Goal: Find specific page/section: Find specific page/section

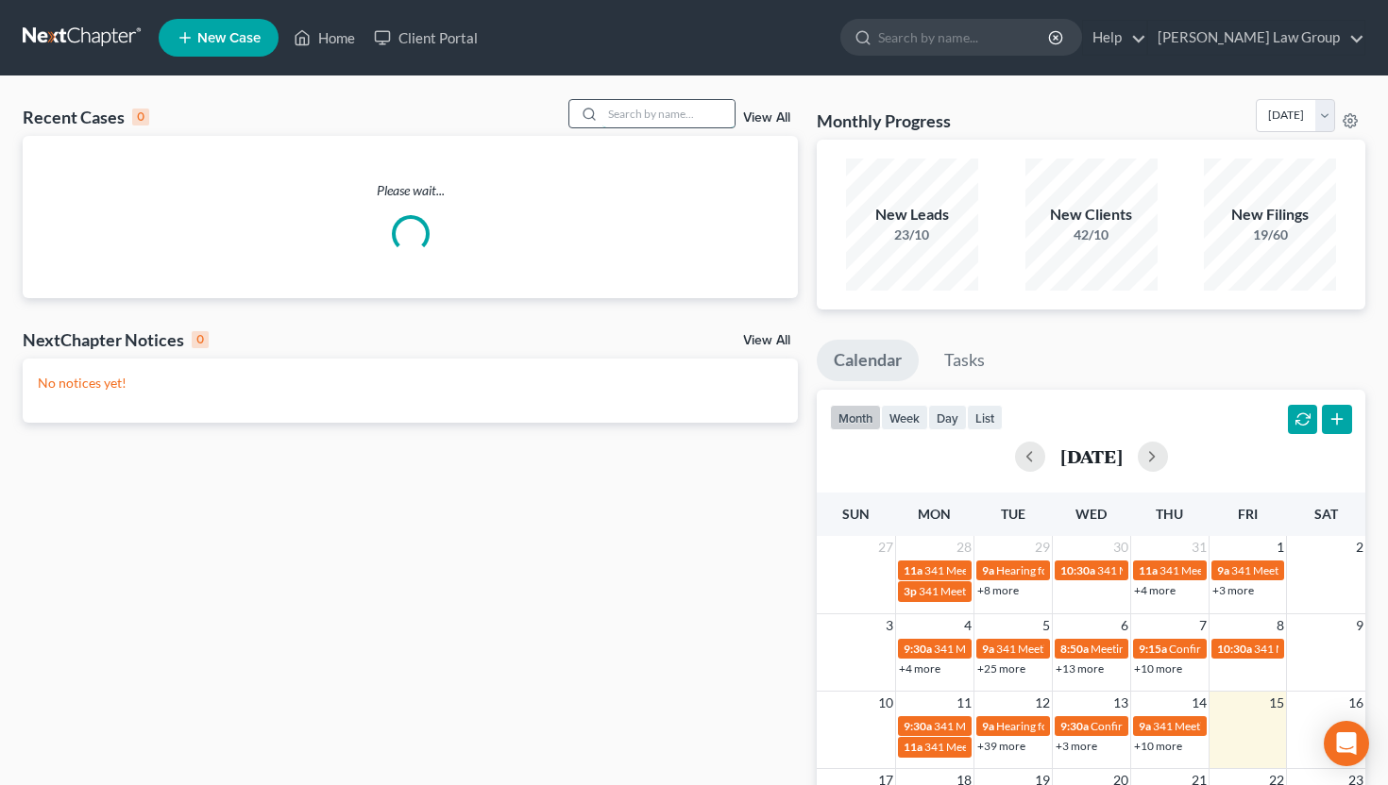
click at [663, 113] on input "search" at bounding box center [668, 113] width 132 height 27
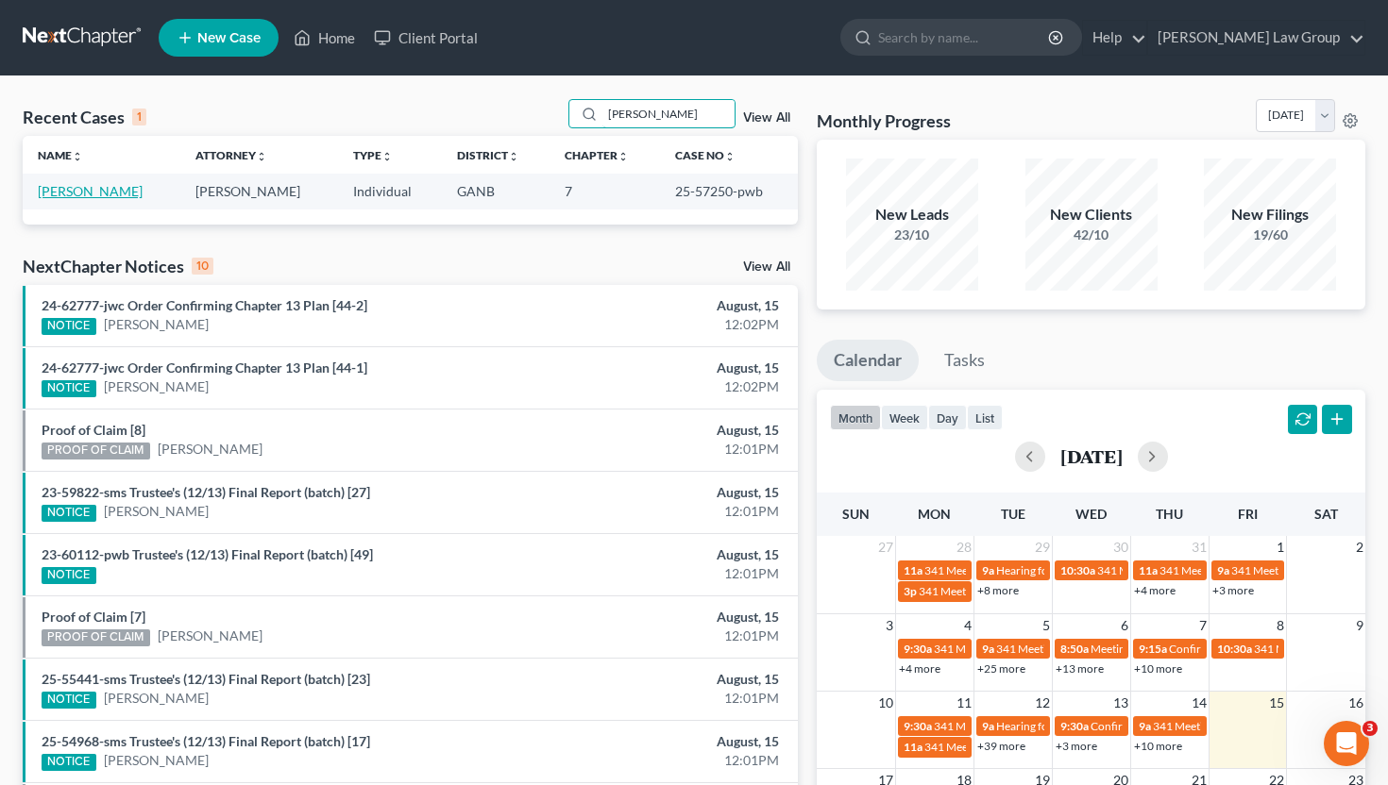
type input "[PERSON_NAME]"
click at [94, 192] on link "[PERSON_NAME]" at bounding box center [90, 191] width 105 height 16
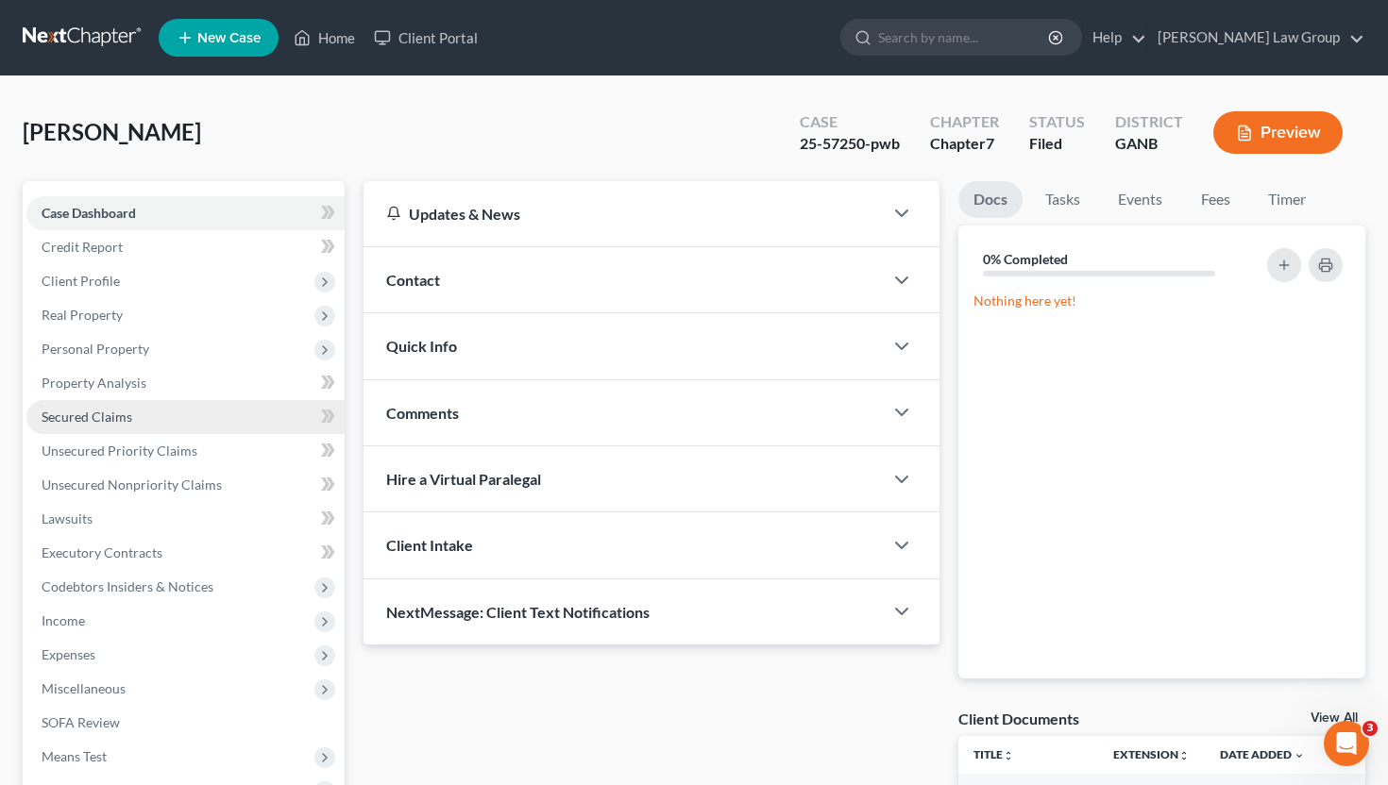
click at [130, 410] on link "Secured Claims" at bounding box center [185, 417] width 318 height 34
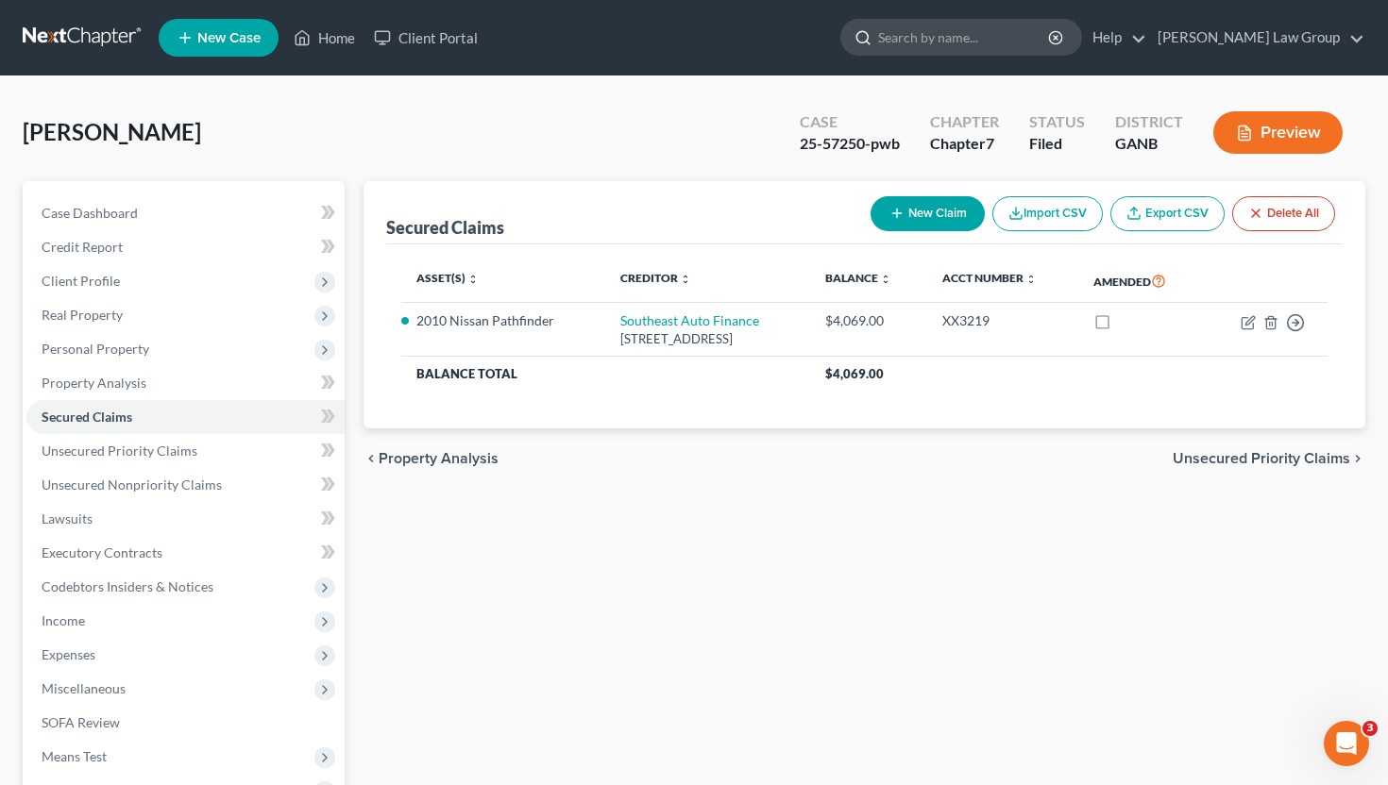
click at [1011, 36] on input "search" at bounding box center [964, 37] width 173 height 35
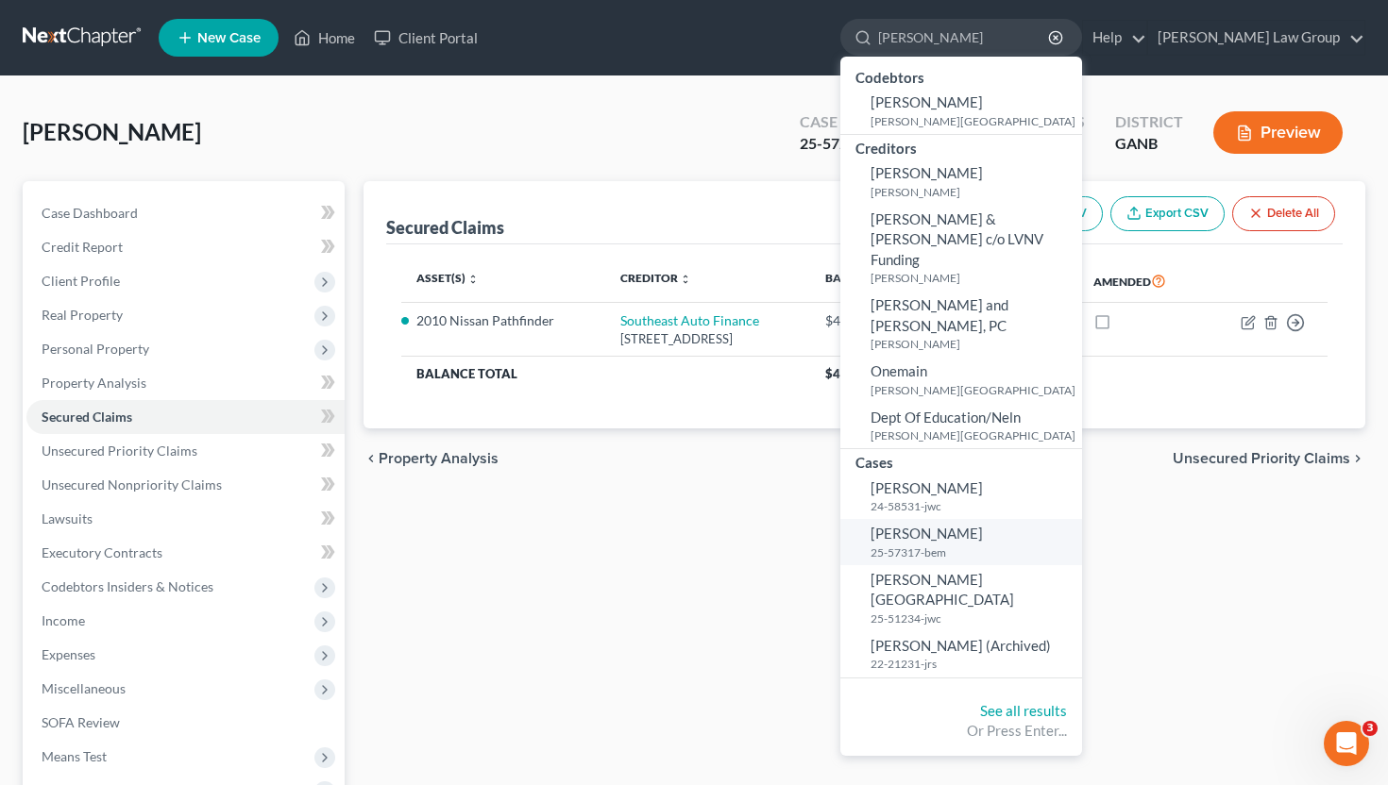
type input "[PERSON_NAME]"
click at [1025, 519] on link "[PERSON_NAME] 25-57317-bem" at bounding box center [961, 542] width 242 height 46
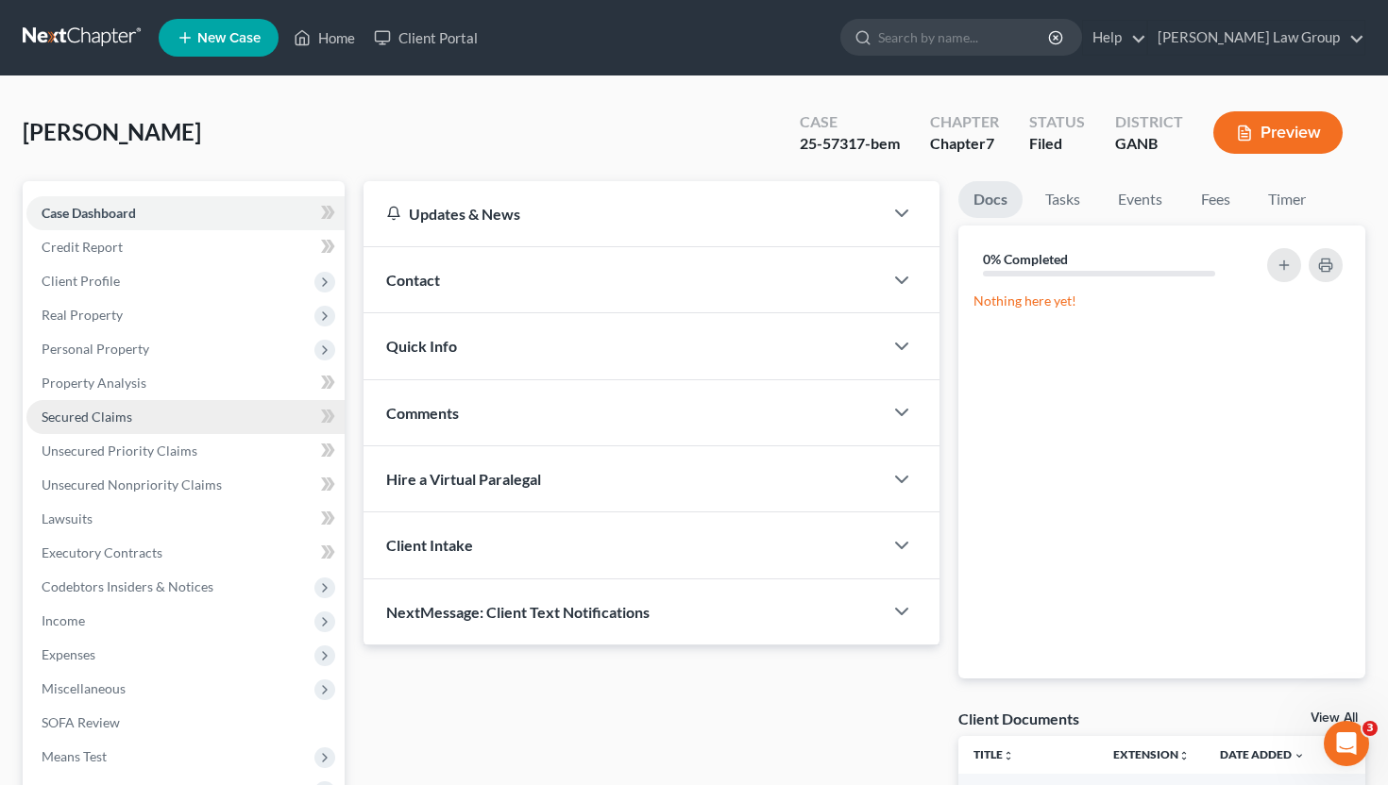
click at [181, 413] on link "Secured Claims" at bounding box center [185, 417] width 318 height 34
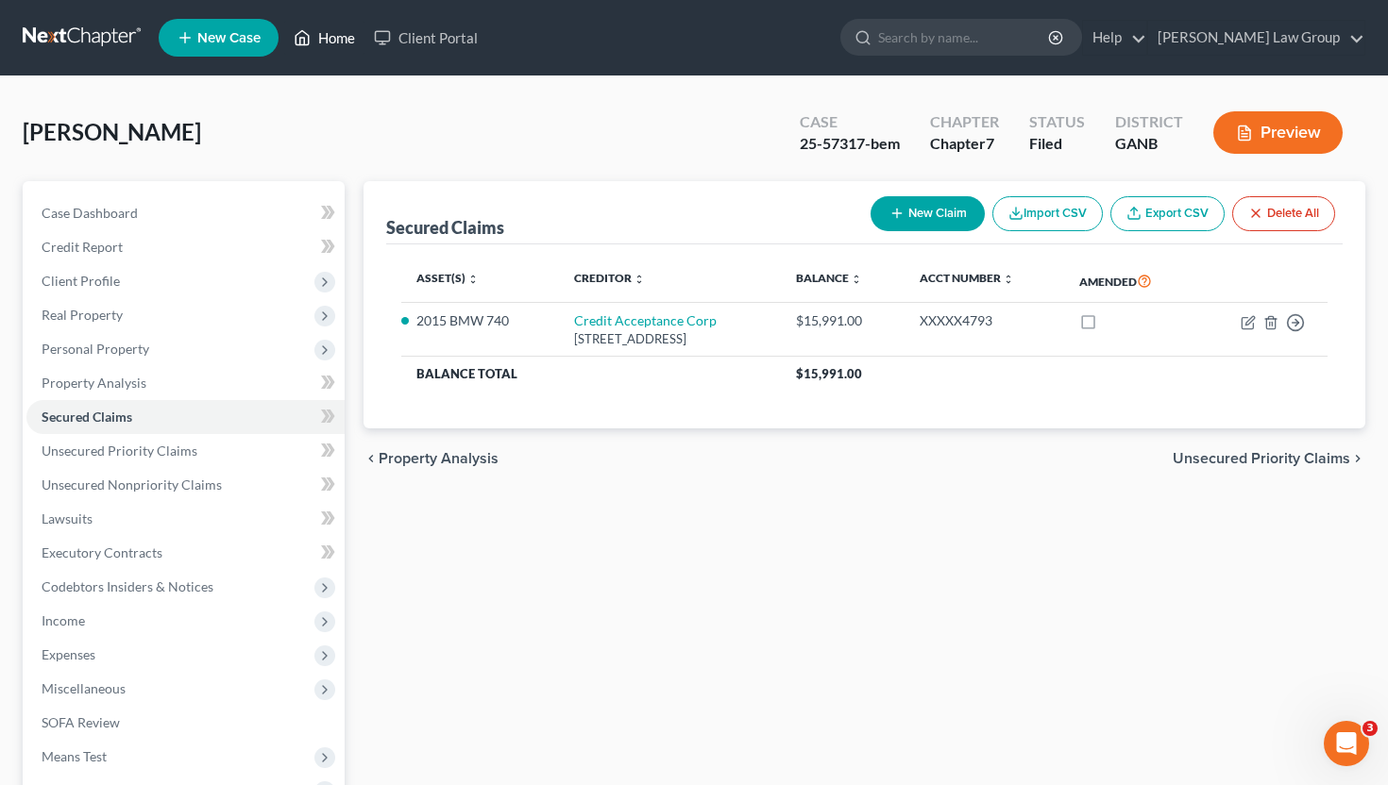
click at [345, 29] on link "Home" at bounding box center [324, 38] width 80 height 34
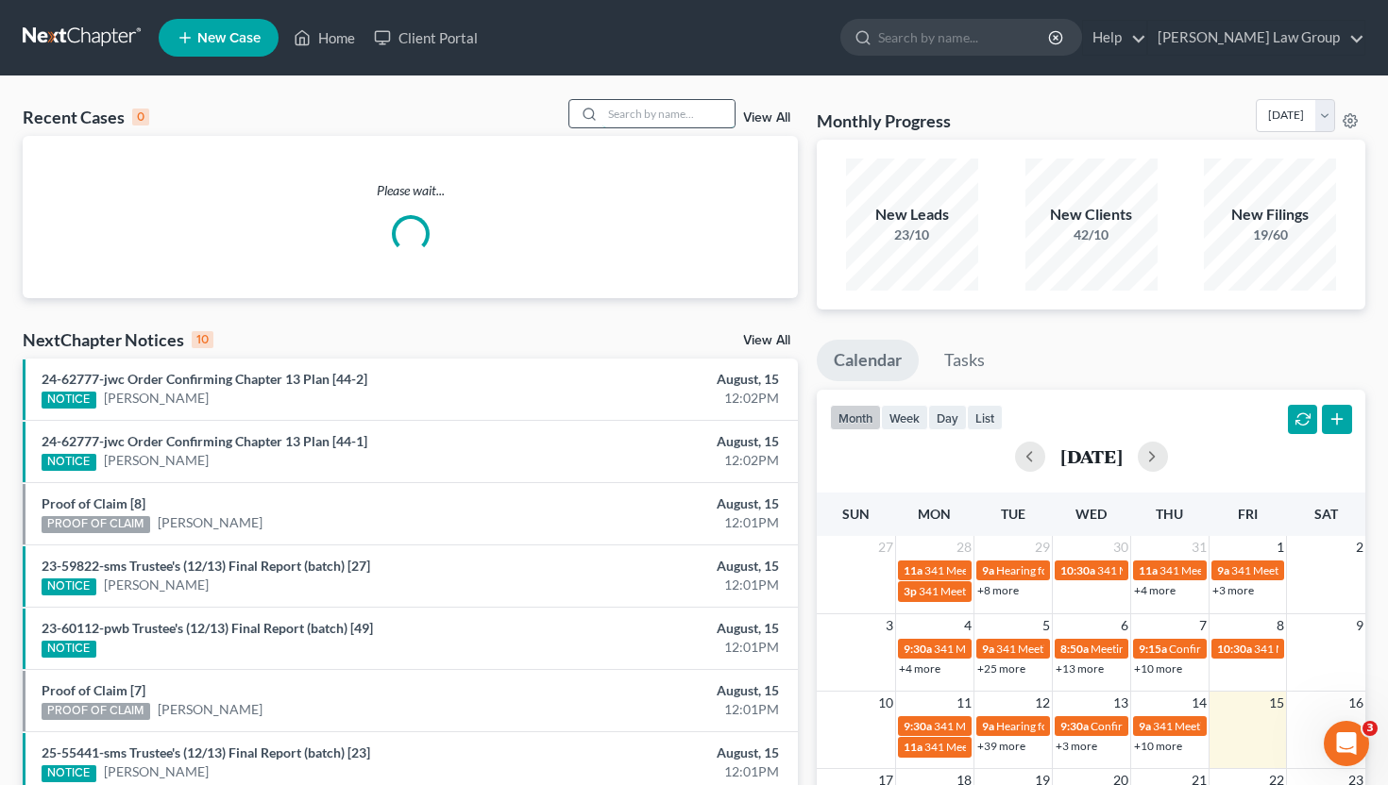
click at [706, 120] on input "search" at bounding box center [668, 113] width 132 height 27
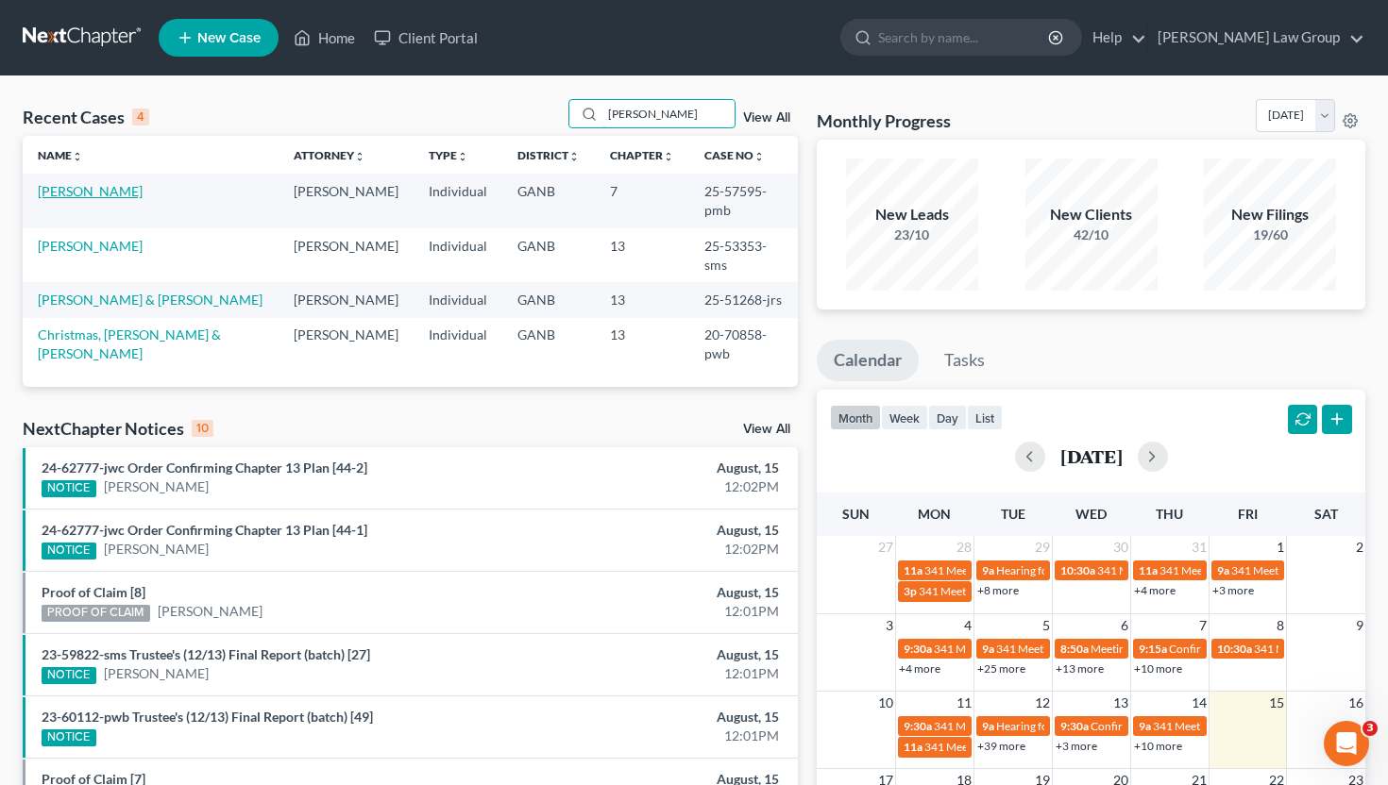
type input "[PERSON_NAME]"
click at [143, 194] on link "[PERSON_NAME]" at bounding box center [90, 191] width 105 height 16
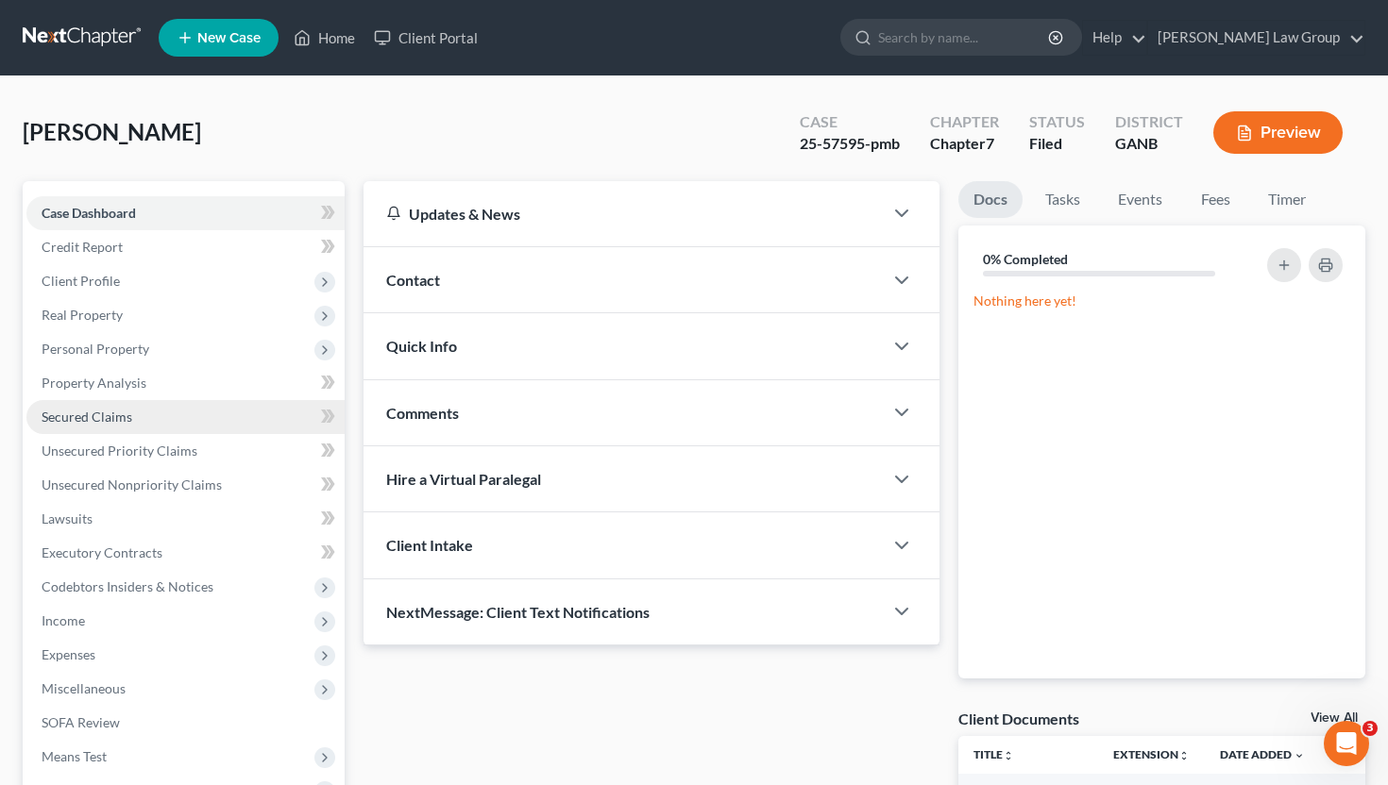
click at [132, 420] on link "Secured Claims" at bounding box center [185, 417] width 318 height 34
